Goal: Navigation & Orientation: Find specific page/section

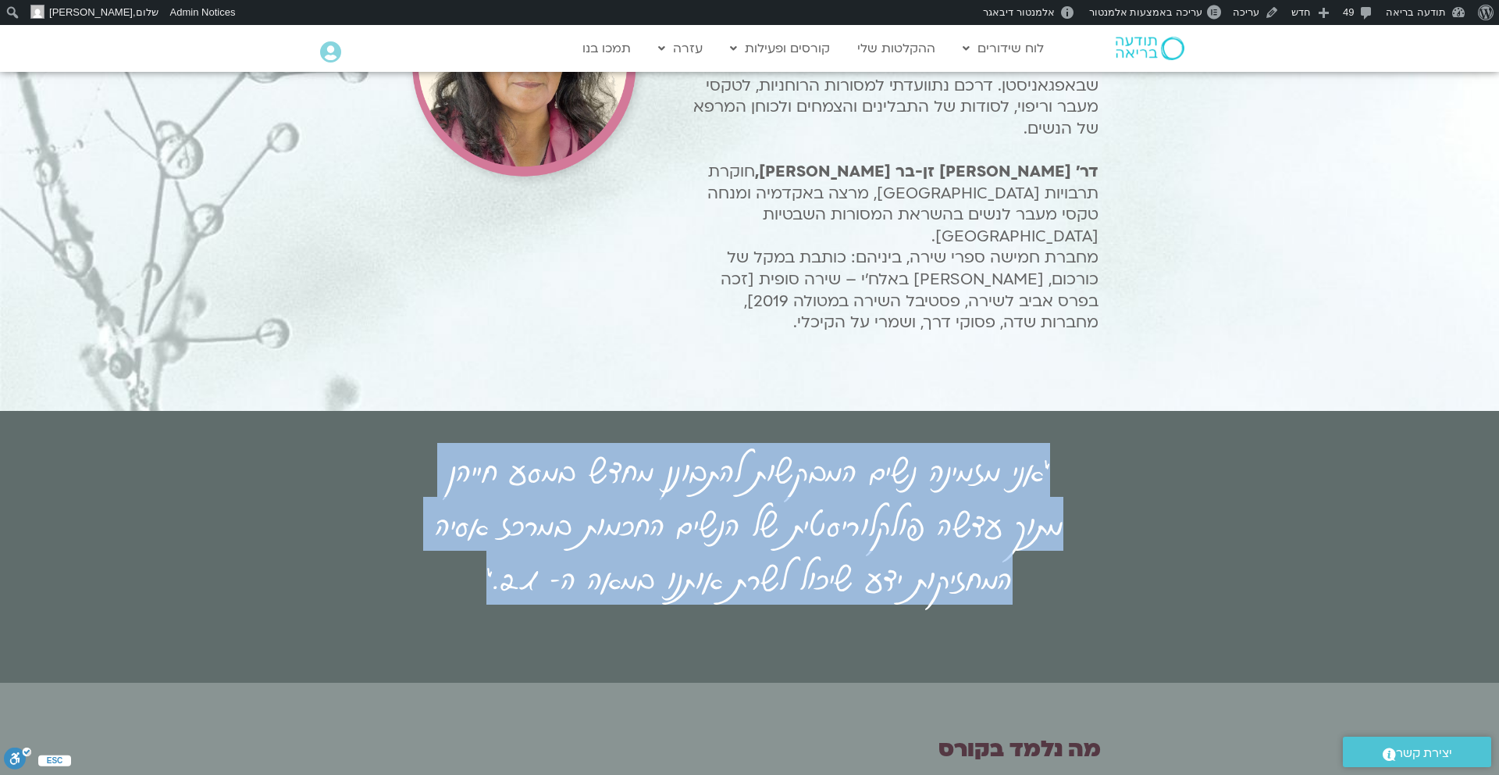
scroll to position [2079, 0]
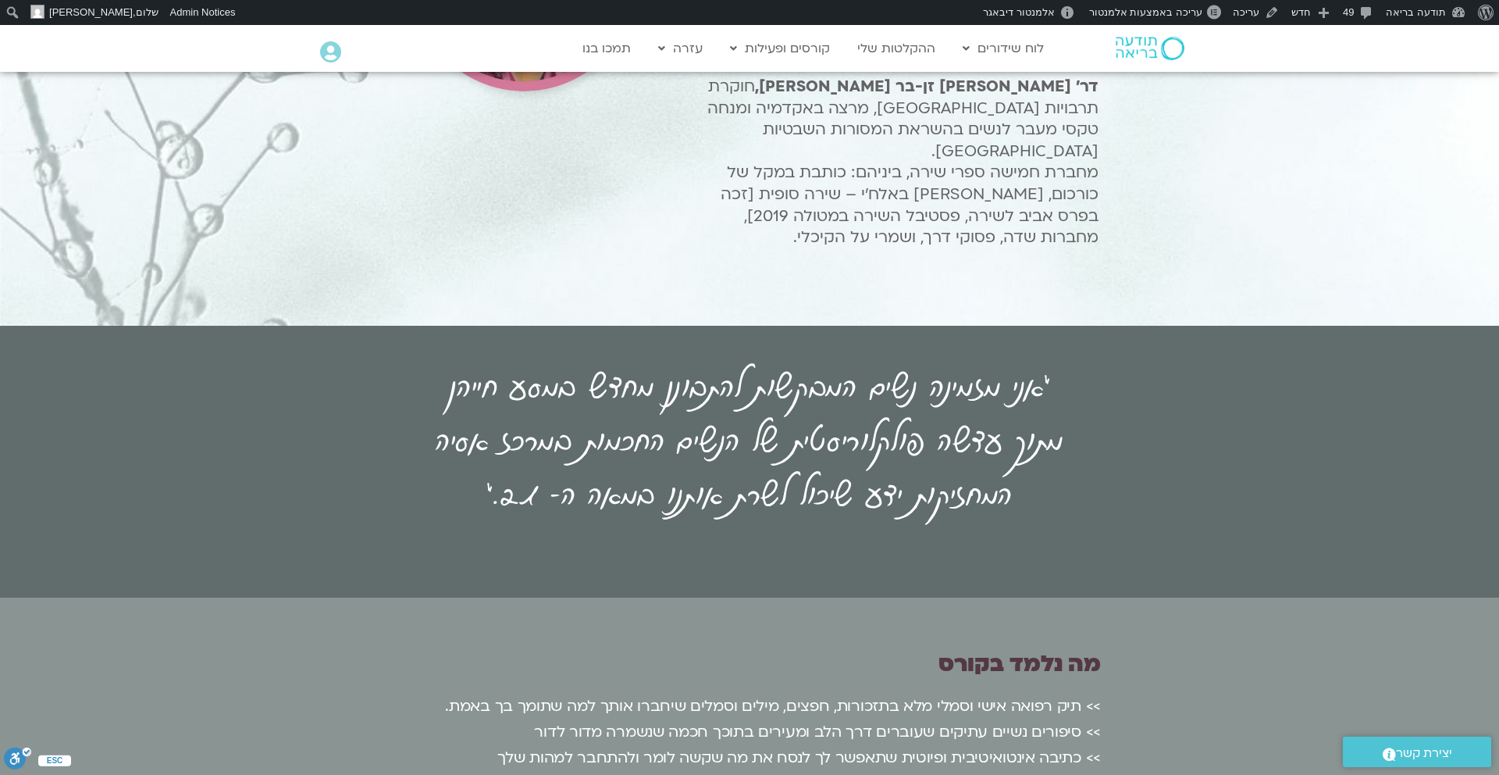
click at [1138, 633] on div at bounding box center [749, 785] width 875 height 305
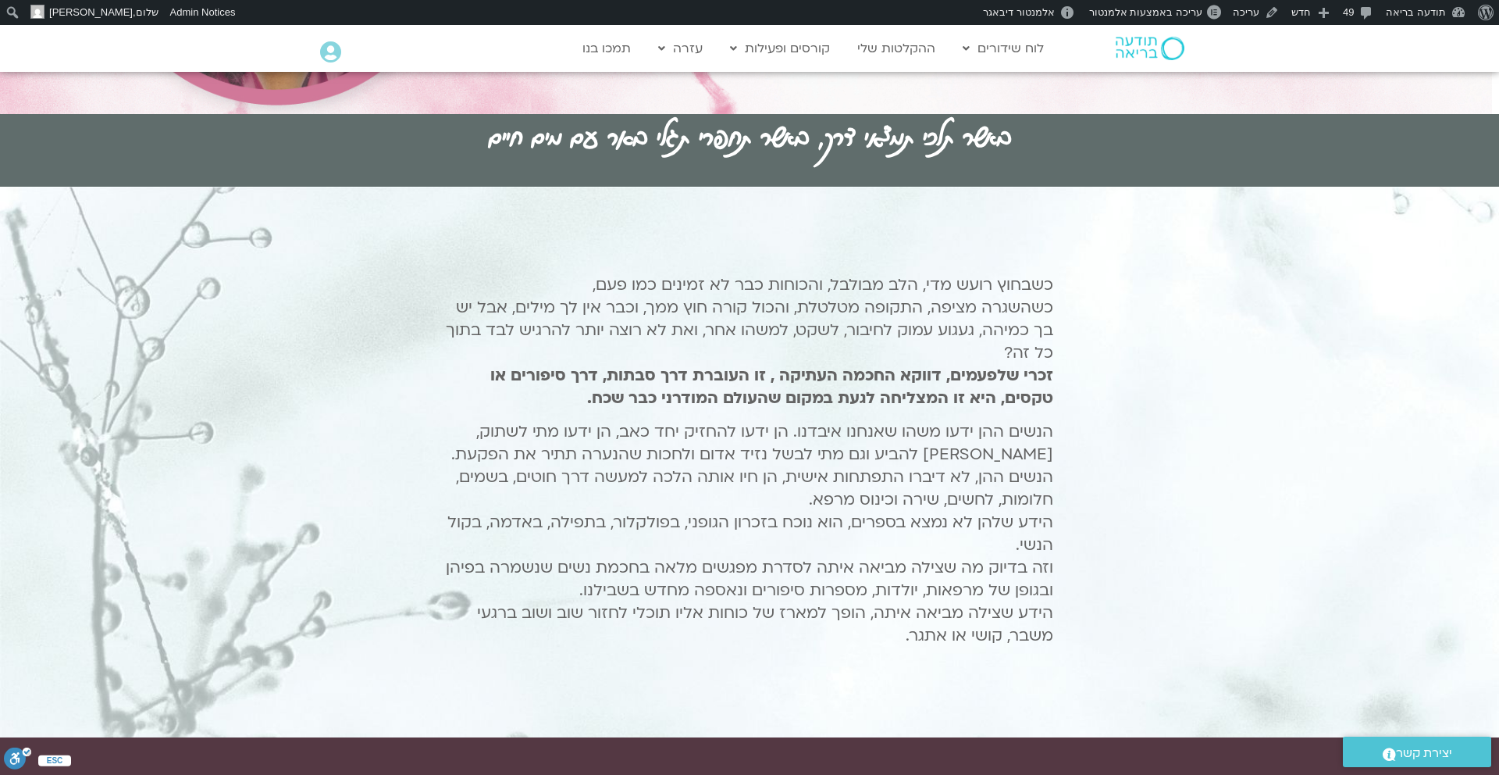
scroll to position [0, 0]
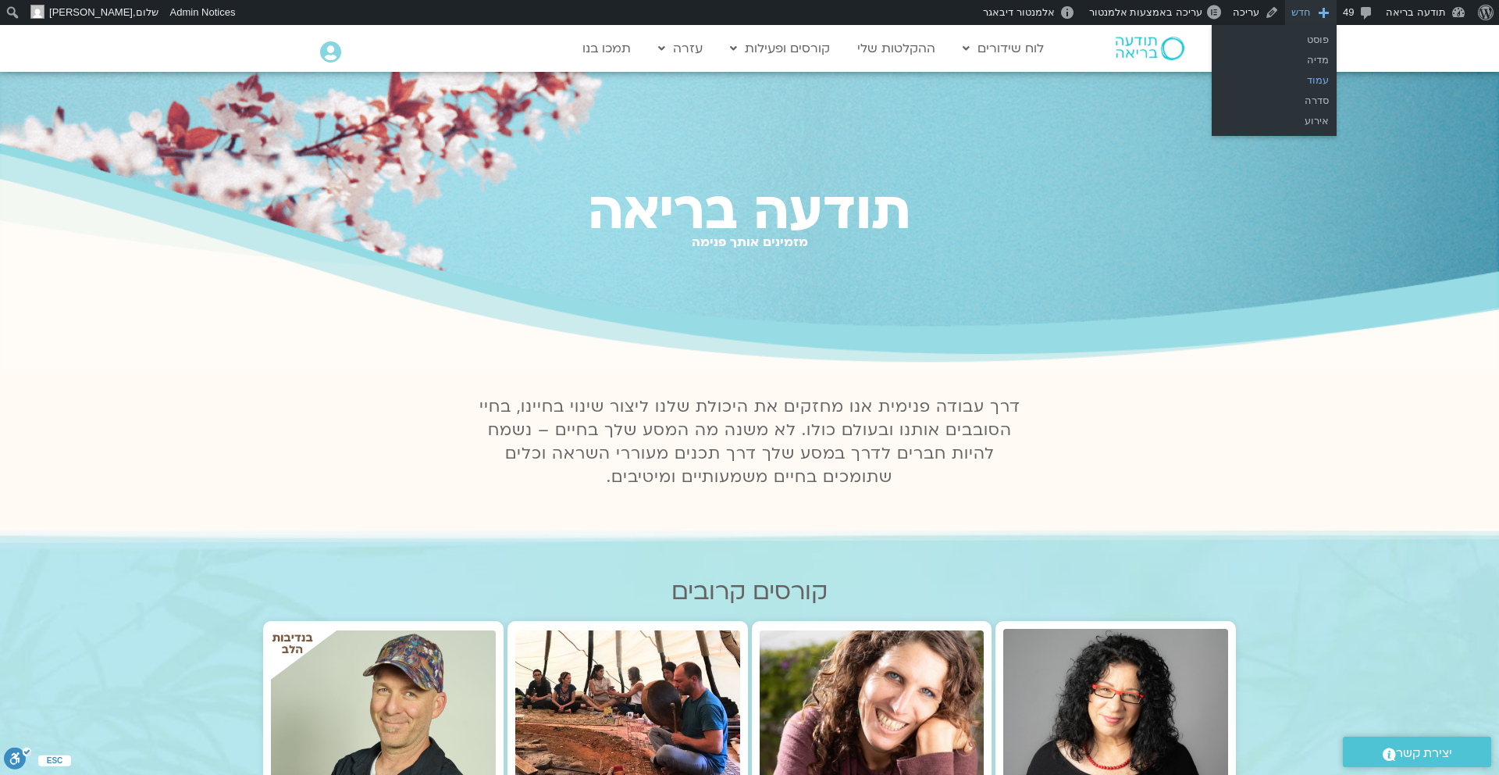
click at [1306, 84] on link "עמוד" at bounding box center [1274, 80] width 125 height 20
